Goal: Find specific page/section: Find specific page/section

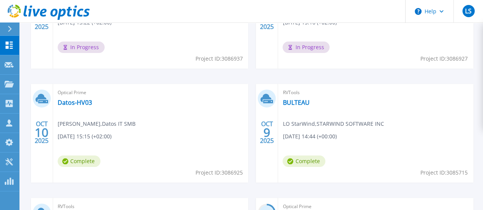
scroll to position [309, 0]
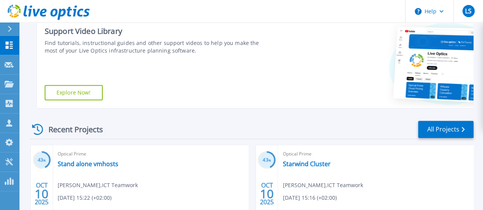
scroll to position [122, 0]
click at [436, 133] on link "All Projects" at bounding box center [445, 129] width 55 height 17
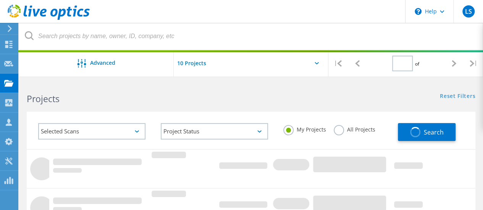
type input "1"
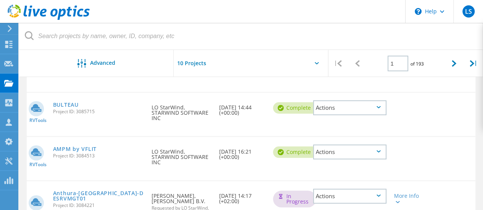
scroll to position [252, 0]
